Goal: Communication & Community: Connect with others

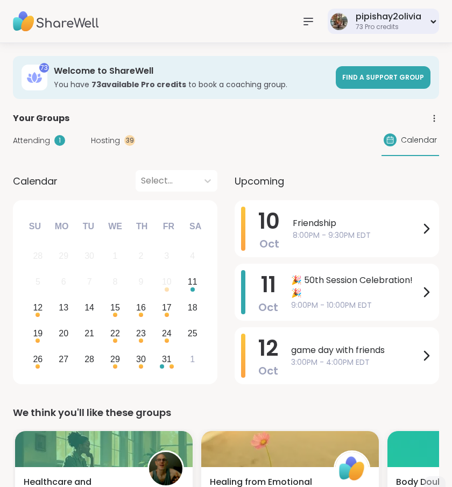
click at [388, 19] on div "pipishay2olivia" at bounding box center [388, 17] width 66 height 12
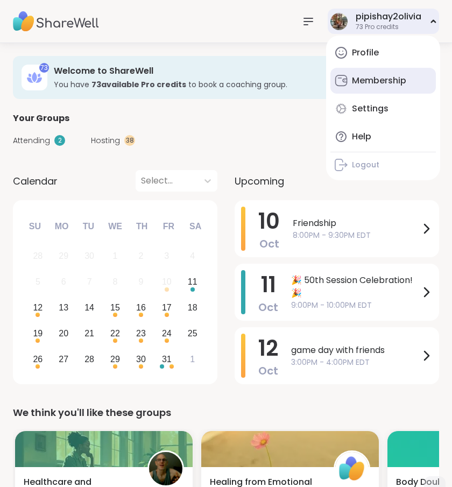
click at [371, 68] on link "Membership" at bounding box center [382, 81] width 105 height 26
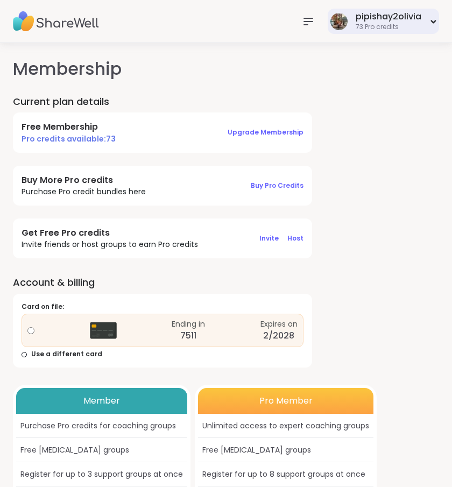
click at [379, 23] on div "73 Pro credits" at bounding box center [388, 27] width 66 height 9
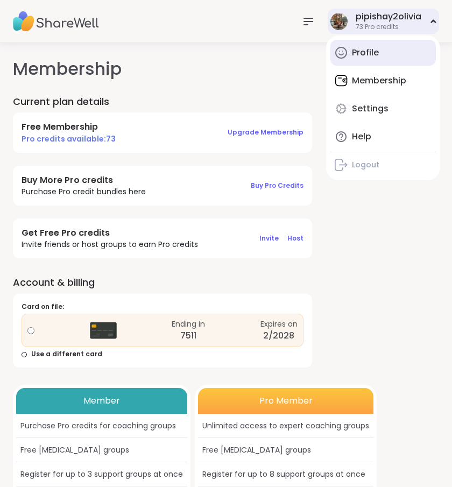
click at [375, 44] on link "Profile" at bounding box center [382, 53] width 105 height 26
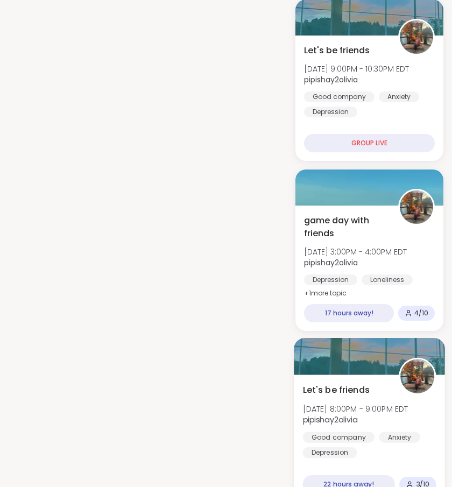
scroll to position [854, 0]
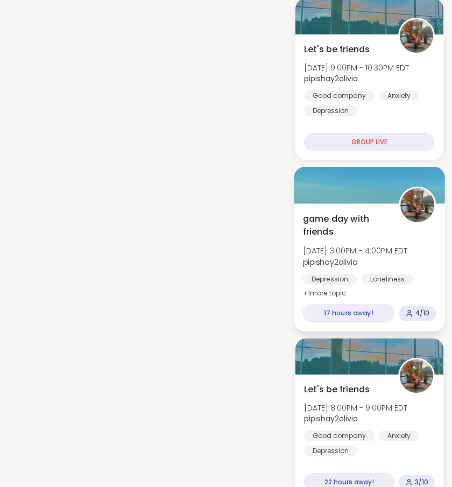
click at [400, 283] on div "Loneliness" at bounding box center [387, 278] width 52 height 11
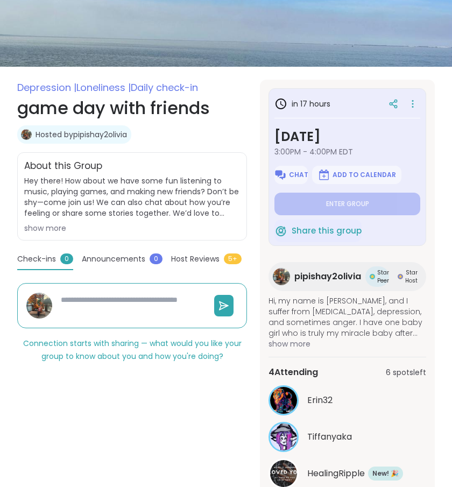
scroll to position [117, 0]
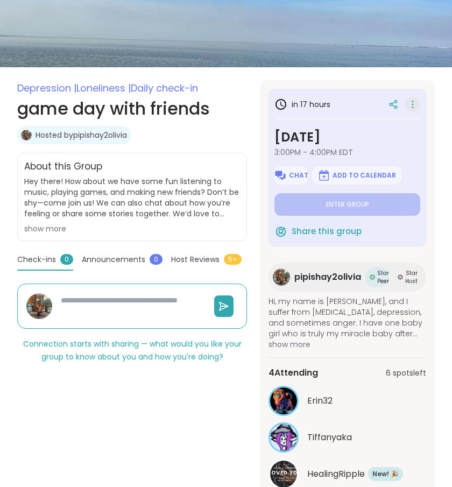
click at [410, 104] on icon at bounding box center [412, 104] width 11 height 15
click at [247, 234] on section "Depression | Loneliness | Daily check-in game day with friends Hosted by pipish…" at bounding box center [226, 311] width 452 height 462
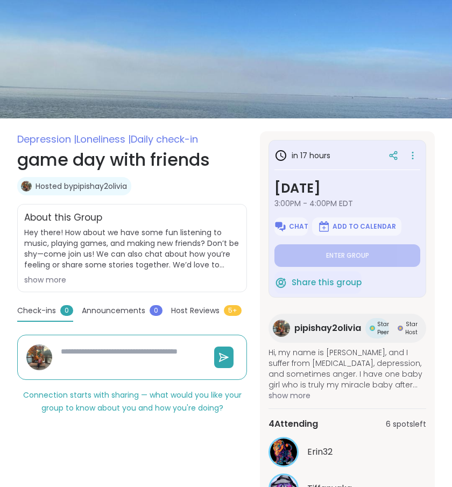
scroll to position [0, 0]
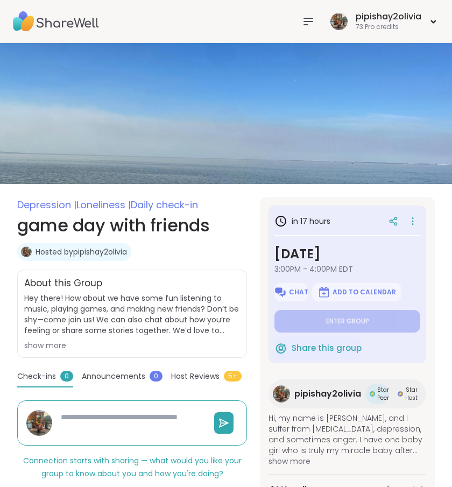
click at [305, 18] on icon at bounding box center [308, 21] width 9 height 6
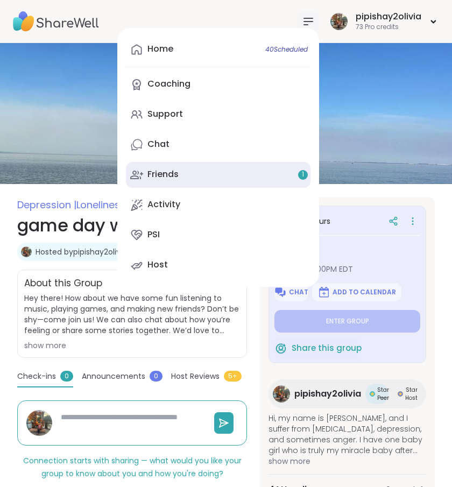
click at [246, 179] on link "Friends 1" at bounding box center [218, 175] width 184 height 26
type textarea "*"
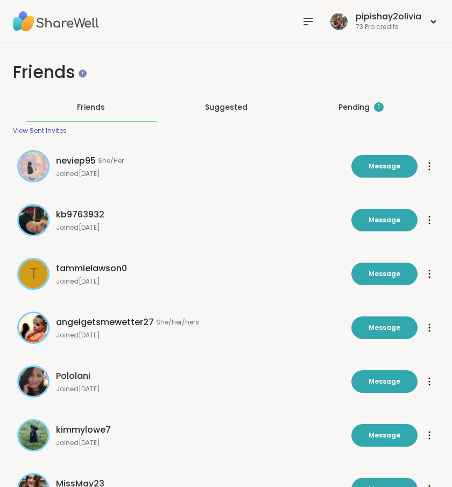
click at [369, 107] on div "Pending 1" at bounding box center [360, 107] width 45 height 11
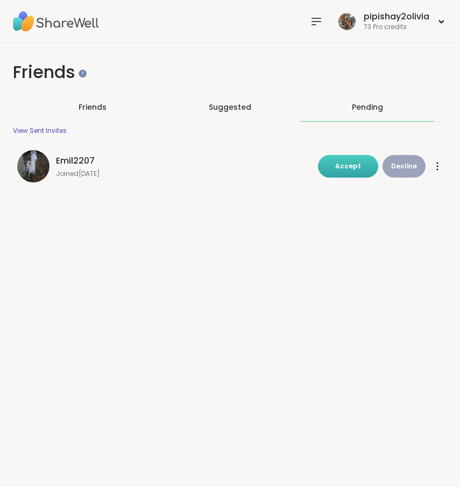
click at [350, 166] on span "Accept" at bounding box center [348, 165] width 26 height 9
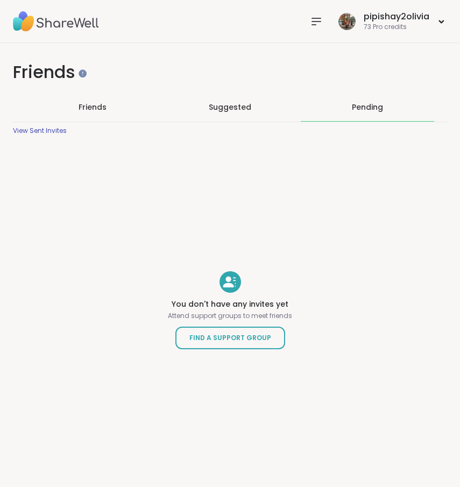
click at [282, 130] on div "Friends Suggested Pending View Sent Invites" at bounding box center [230, 114] width 434 height 42
click at [312, 21] on icon at bounding box center [316, 21] width 9 height 6
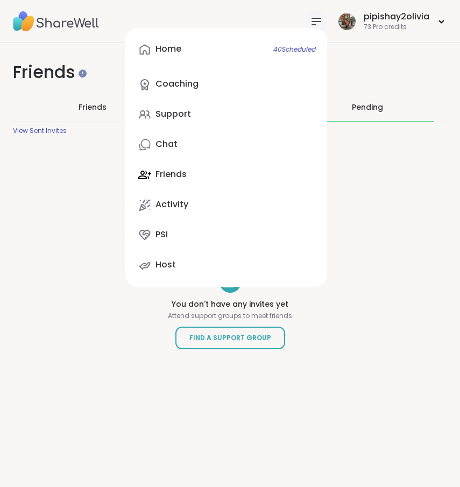
click at [310, 15] on icon at bounding box center [316, 21] width 13 height 13
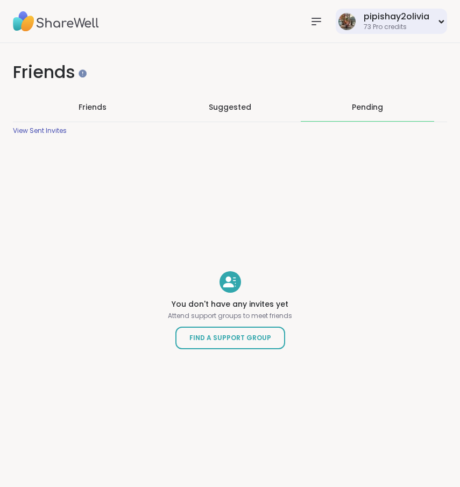
click at [377, 17] on div "pipishay2olivia" at bounding box center [396, 17] width 66 height 12
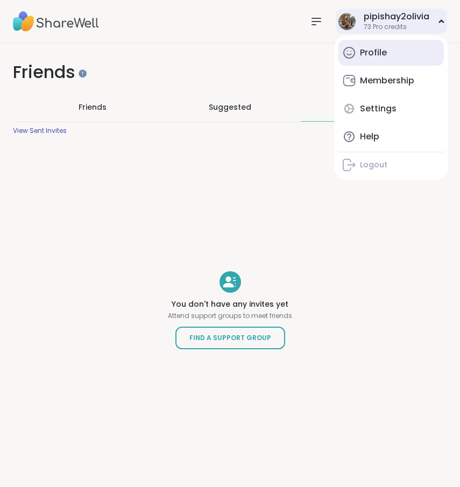
click at [373, 47] on div "Profile" at bounding box center [373, 53] width 27 height 12
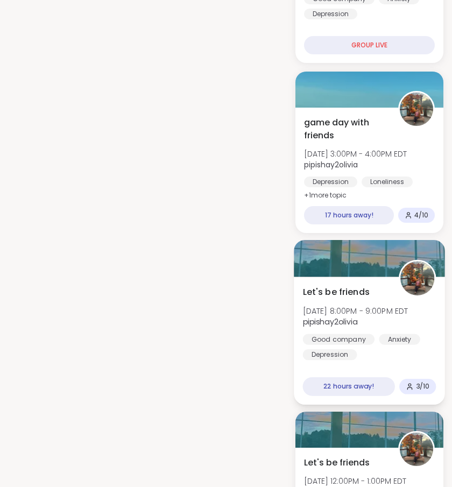
scroll to position [953, 0]
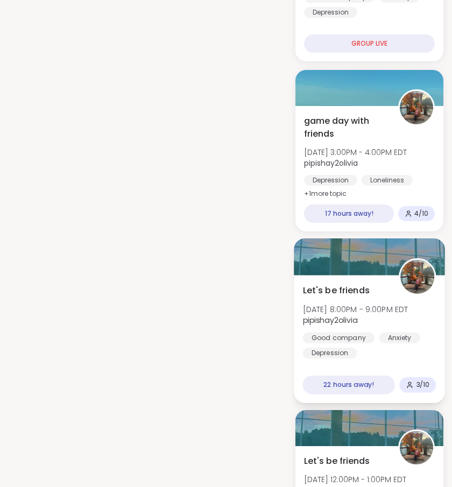
click at [372, 293] on div "Let's be friends Sun, Oct 12 | 8:00PM - 9:00PM EDT pipishay2olivia Good company…" at bounding box center [369, 320] width 133 height 75
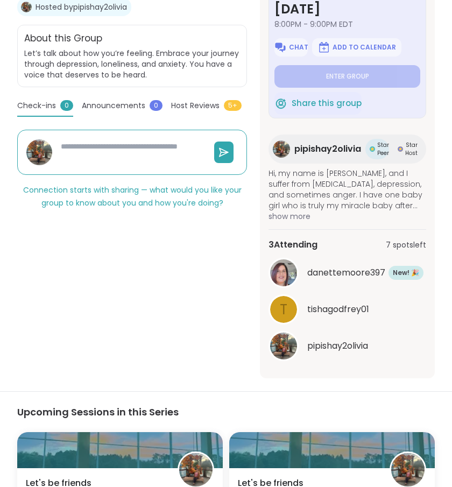
scroll to position [248, 0]
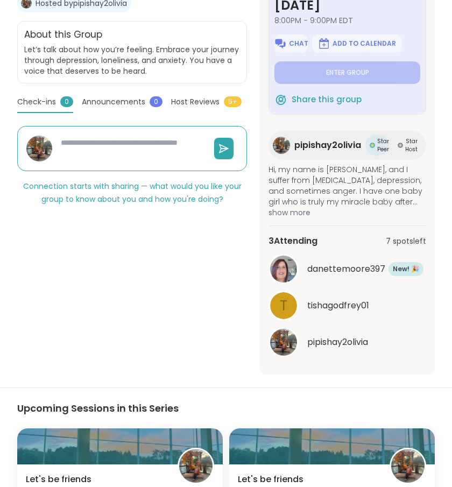
click at [337, 309] on span "tishagodfrey01" at bounding box center [338, 305] width 62 height 13
type textarea "*"
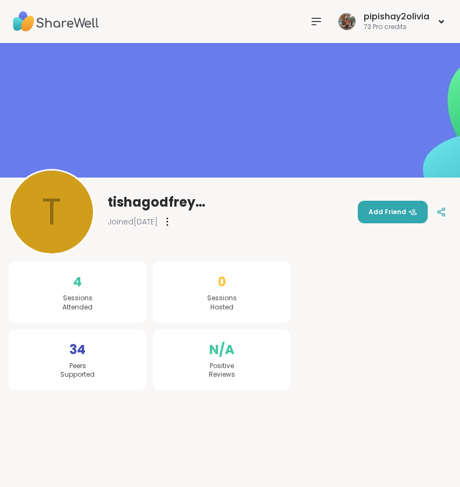
click at [305, 25] on nav at bounding box center [316, 22] width 22 height 22
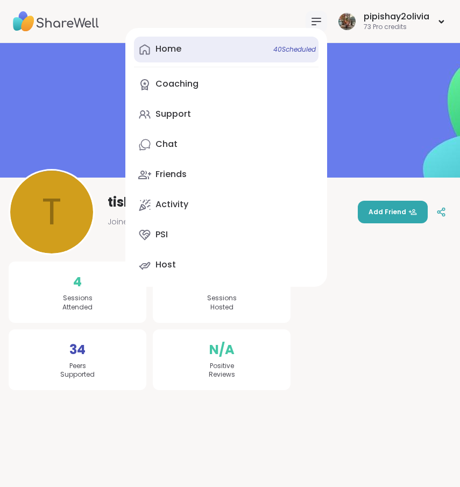
click at [249, 40] on link "Home 40 Scheduled" at bounding box center [226, 50] width 184 height 26
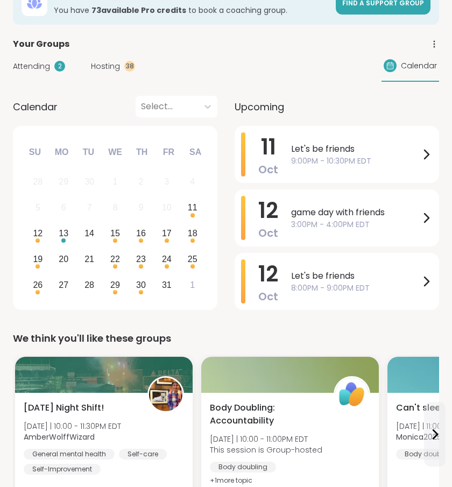
scroll to position [92, 0]
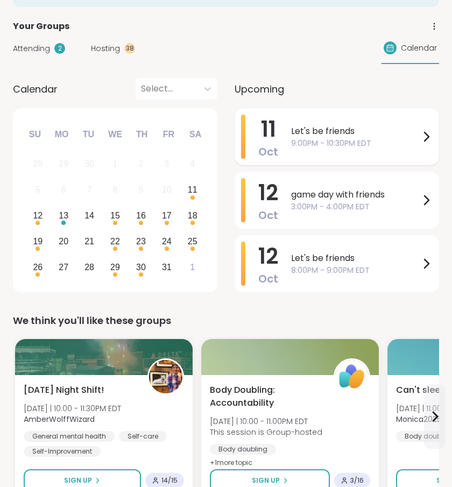
click at [388, 149] on div "Let's be friends 9:00PM - 10:30PM EDT" at bounding box center [361, 137] width 141 height 44
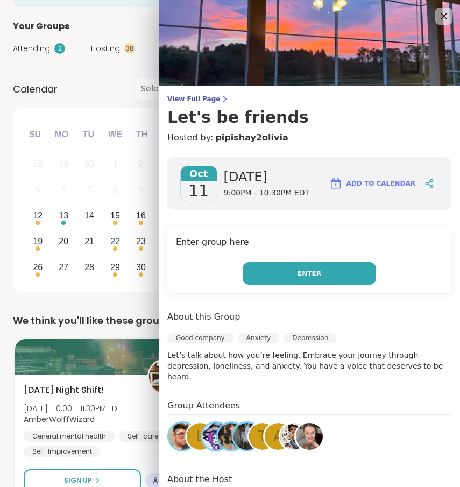
click at [300, 281] on button "Enter" at bounding box center [309, 273] width 133 height 23
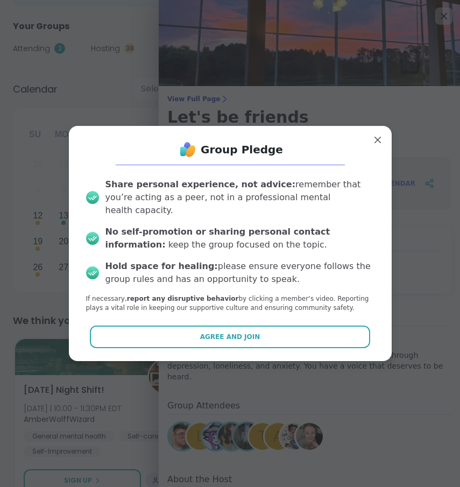
click at [293, 316] on div "Group Pledge Share personal experience, not advice: remember that you’re acting…" at bounding box center [229, 242] width 305 height 217
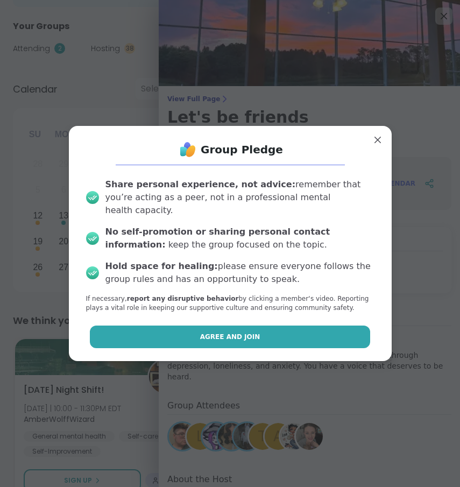
click at [289, 330] on button "Agree and Join" at bounding box center [230, 336] width 280 height 23
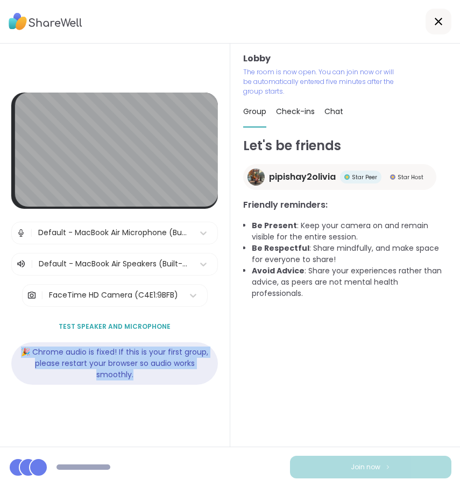
drag, startPoint x: 151, startPoint y: 371, endPoint x: 57, endPoint y: 343, distance: 97.6
click at [57, 343] on div "🎉 Chrome audio is fixed! If this is your first group, please restart your brows…" at bounding box center [114, 363] width 206 height 42
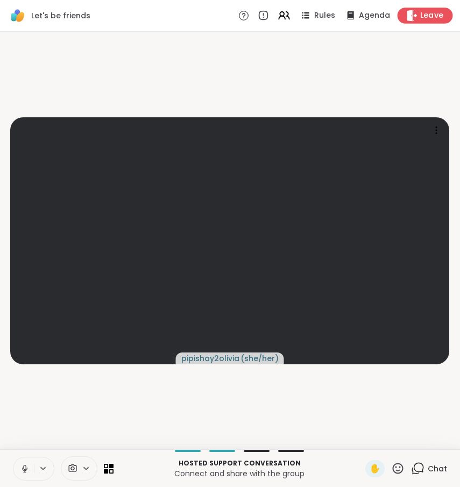
click at [425, 8] on div "Leave" at bounding box center [424, 16] width 55 height 16
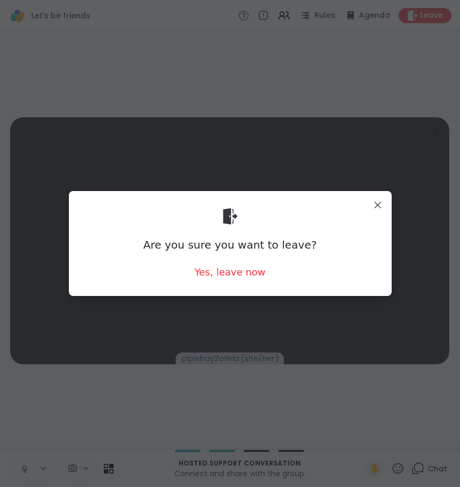
click at [258, 275] on div "Are you sure you want to leave? Yes, leave now" at bounding box center [229, 243] width 305 height 88
click at [242, 265] on div "Yes, leave now" at bounding box center [229, 271] width 71 height 13
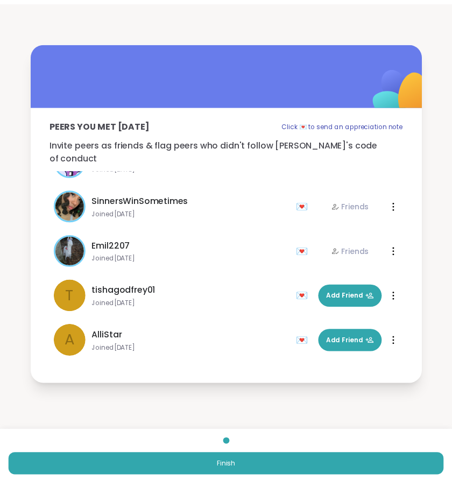
scroll to position [168, 0]
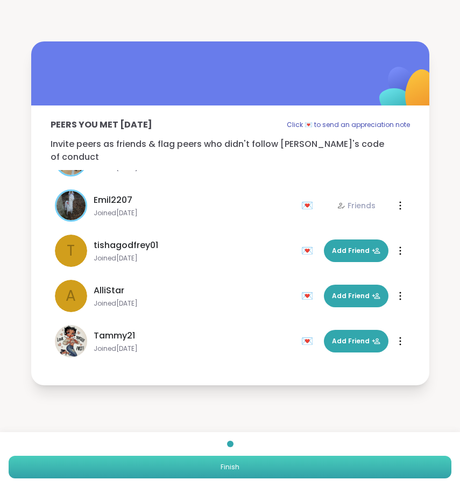
click at [174, 455] on button "Finish" at bounding box center [230, 466] width 443 height 23
